Goal: Transaction & Acquisition: Subscribe to service/newsletter

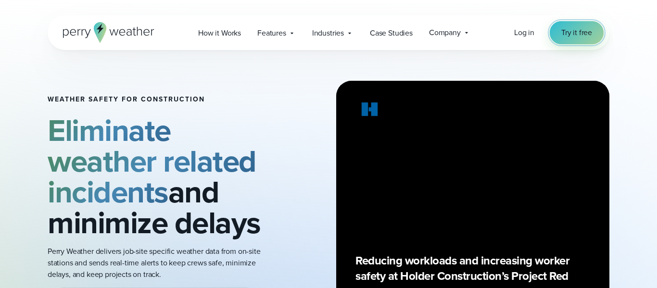
click at [573, 27] on span "Try it free" at bounding box center [576, 33] width 31 height 12
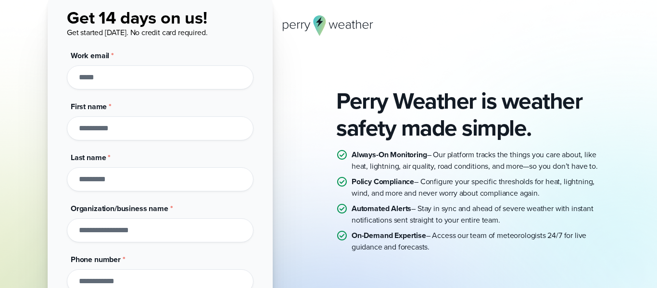
scroll to position [81, 0]
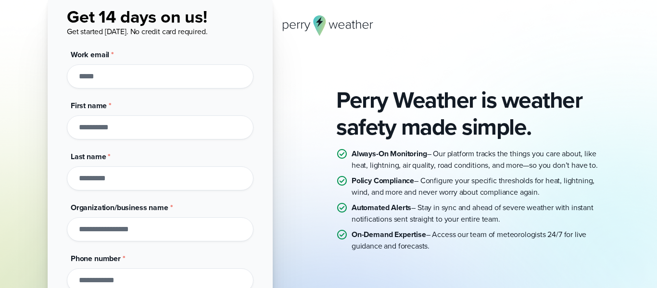
click at [188, 132] on input "First name *" at bounding box center [160, 127] width 187 height 24
type input "*****"
click at [197, 180] on input "Last name *" at bounding box center [160, 178] width 187 height 24
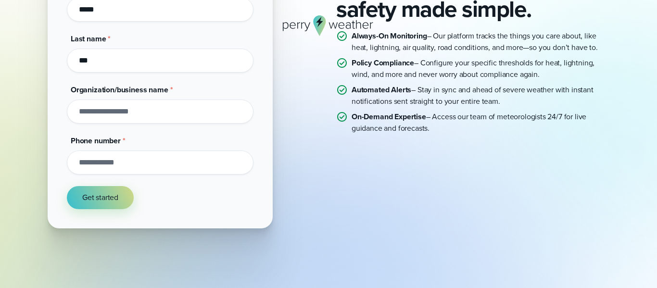
scroll to position [200, 0]
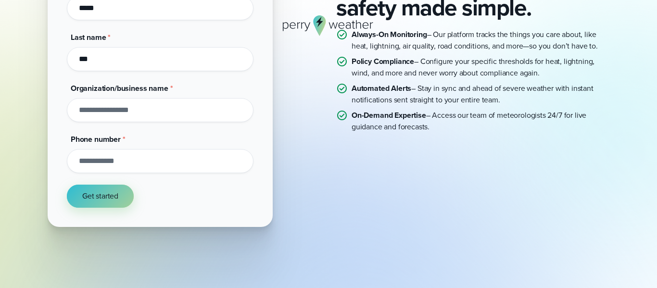
type input "***"
click at [95, 187] on button "Get started" at bounding box center [100, 196] width 67 height 23
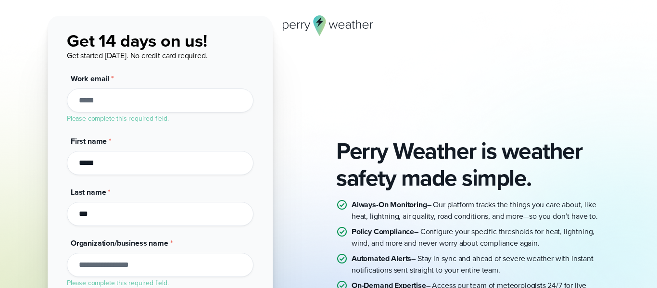
scroll to position [0, 0]
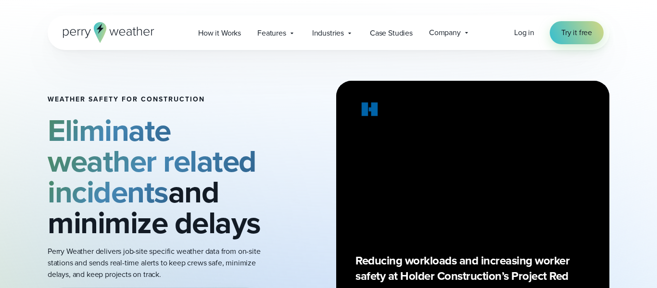
scroll to position [1, 0]
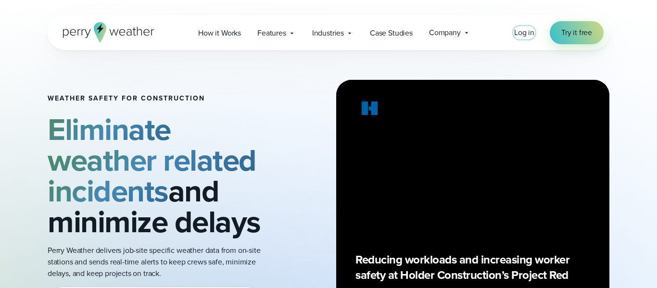
click at [518, 35] on span "Log in" at bounding box center [524, 32] width 20 height 11
